Goal: Task Accomplishment & Management: Manage account settings

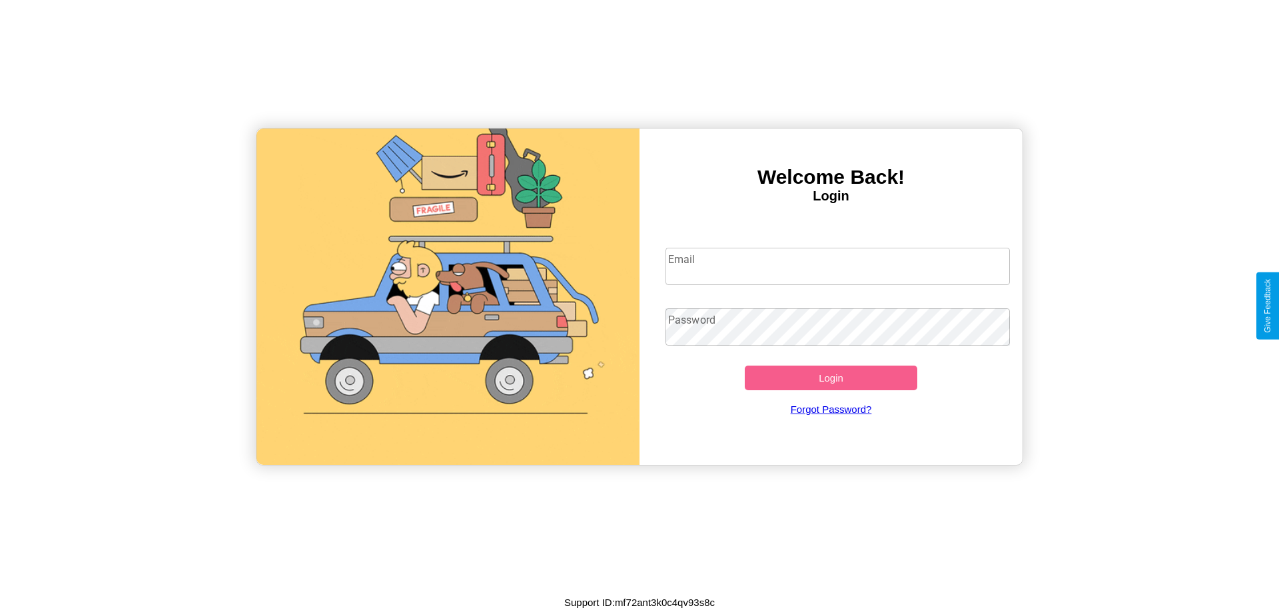
click at [837, 266] on input "Email" at bounding box center [837, 266] width 345 height 37
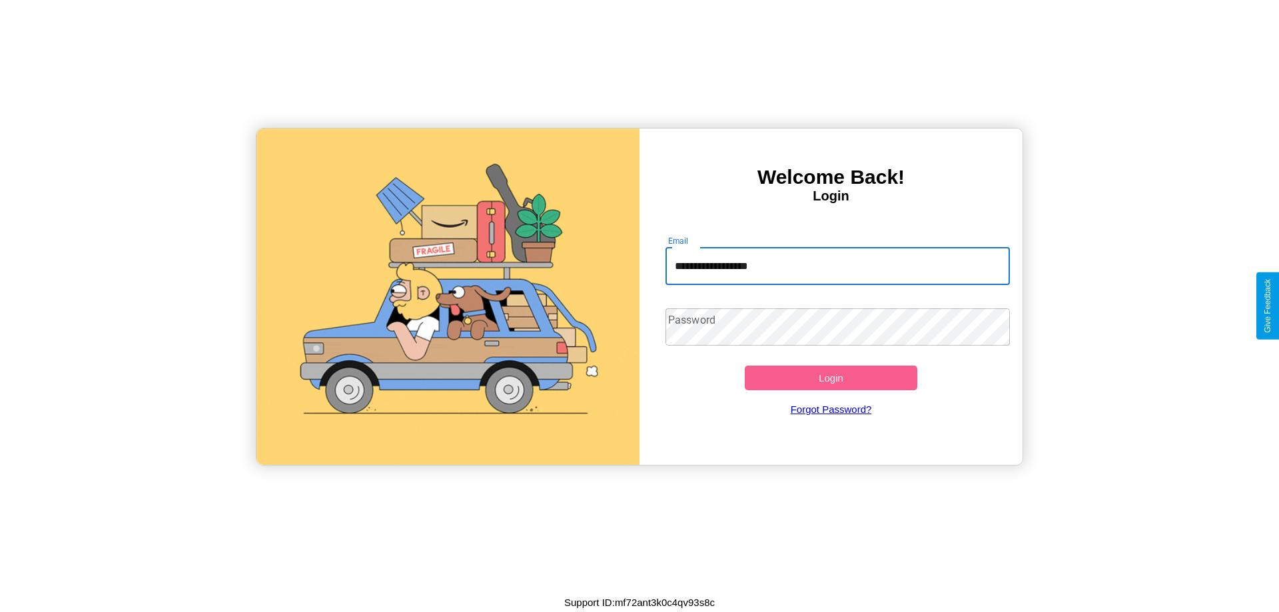
type input "**********"
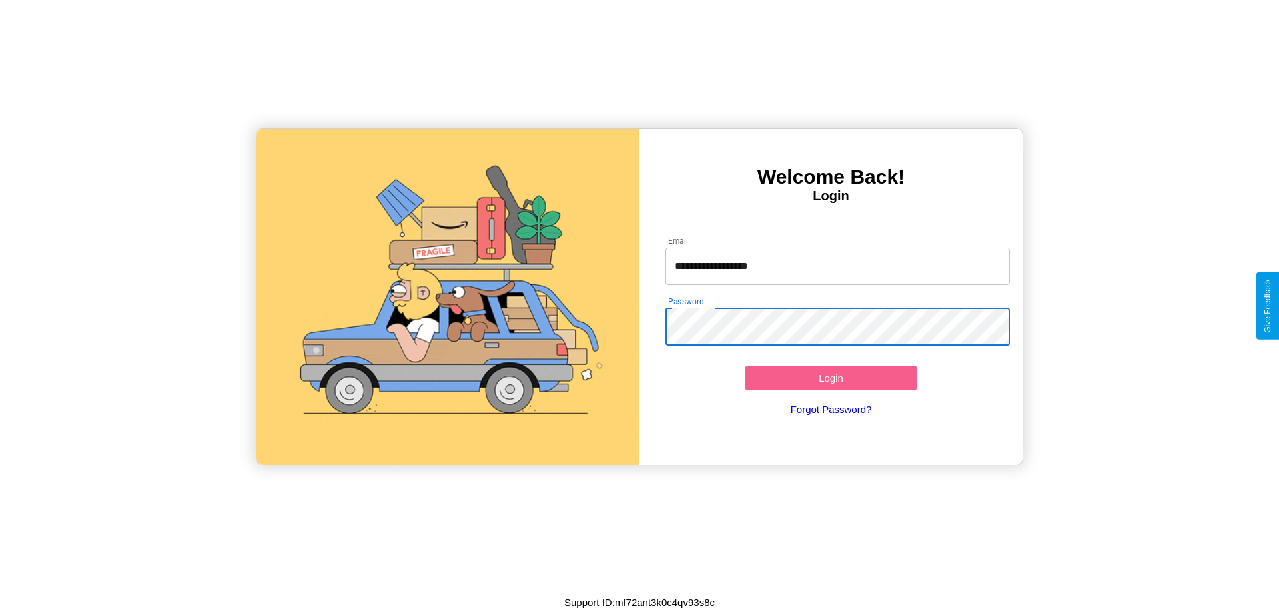
click at [830, 378] on button "Login" at bounding box center [830, 378] width 172 height 25
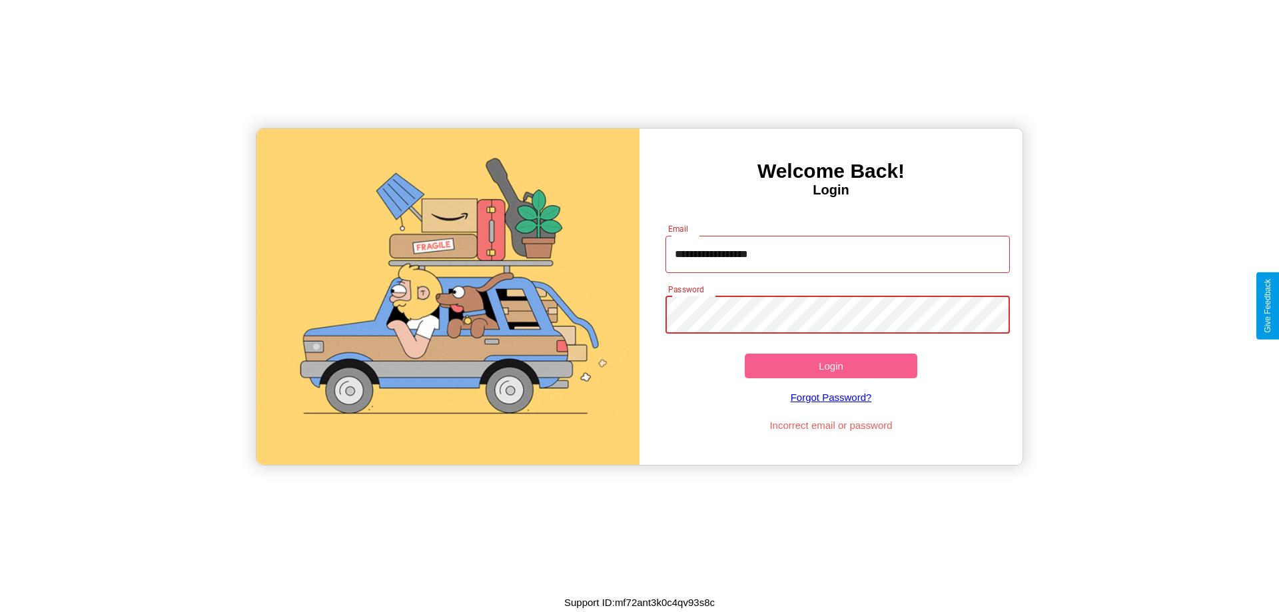
click at [830, 366] on button "Login" at bounding box center [830, 366] width 172 height 25
